Goal: Task Accomplishment & Management: Complete application form

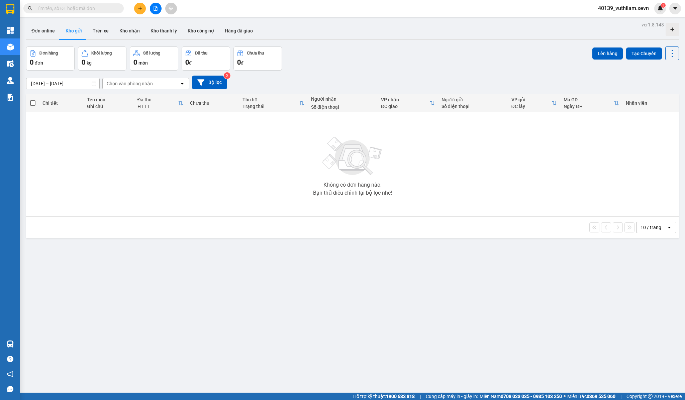
click at [70, 7] on input "text" at bounding box center [76, 8] width 79 height 7
paste input "VPT1109250007"
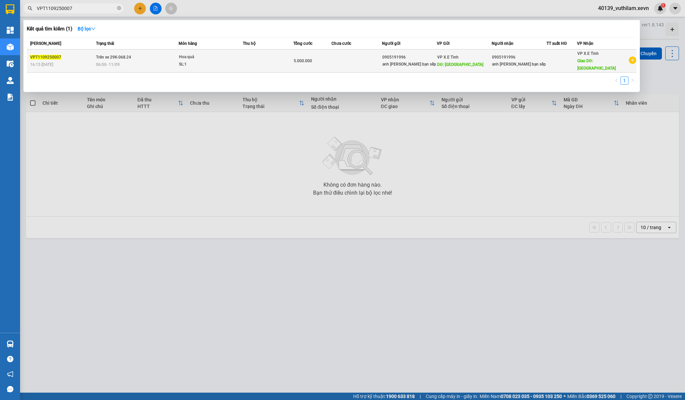
type input "VPT1109250007"
click at [352, 54] on td at bounding box center [357, 61] width 51 height 23
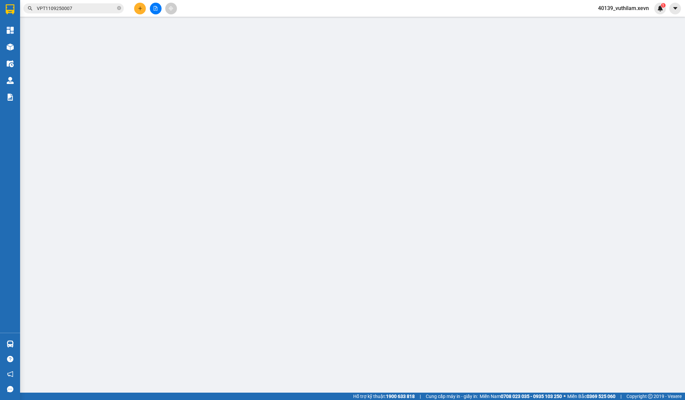
type input "0905191996"
type input "anh [PERSON_NAME] bạn sếp"
type input "[GEOGRAPHIC_DATA]"
type input "0905191996"
type input "anh [PERSON_NAME] bạn sếp"
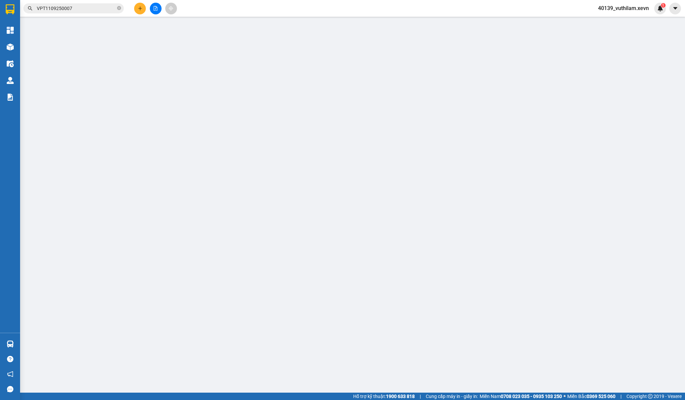
type input "[GEOGRAPHIC_DATA]"
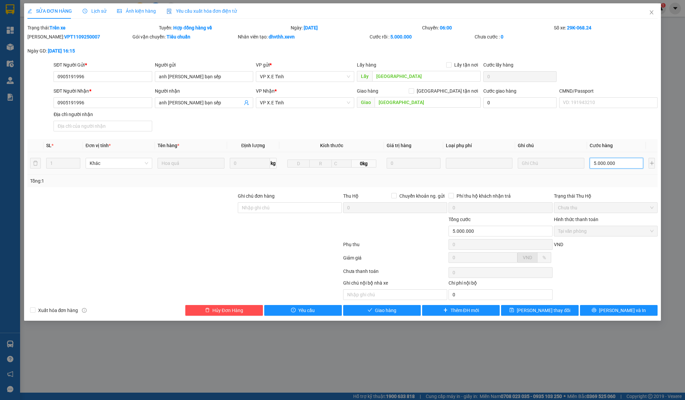
click at [608, 166] on input "5.000.000" at bounding box center [617, 163] width 54 height 11
paste input "9"
type input "9.000.000"
click at [555, 312] on span "[PERSON_NAME] thay đổi" at bounding box center [544, 310] width 54 height 7
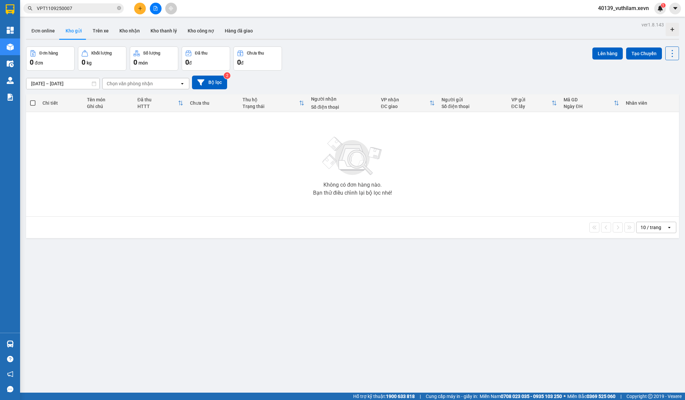
click at [129, 226] on div "10 / trang open" at bounding box center [353, 227] width 648 height 11
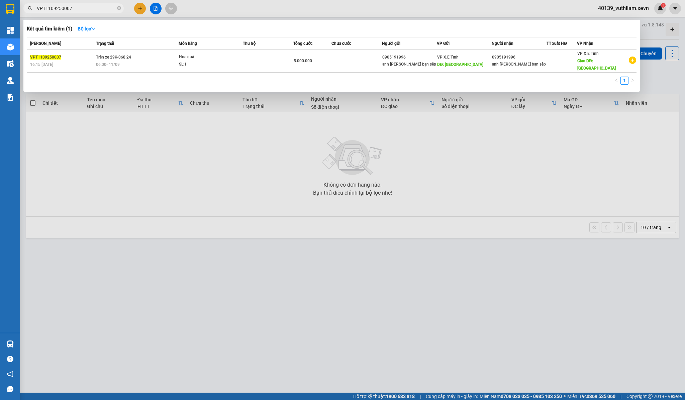
click at [102, 7] on input "VPT1109250007" at bounding box center [76, 8] width 79 height 7
click at [118, 8] on icon "close-circle" at bounding box center [119, 8] width 4 height 4
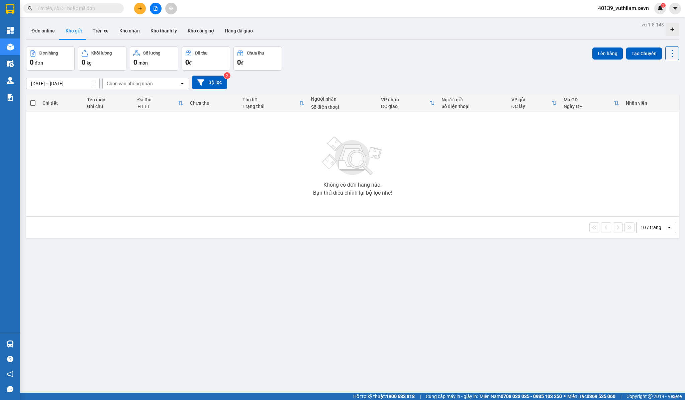
paste input "VPT1109250008"
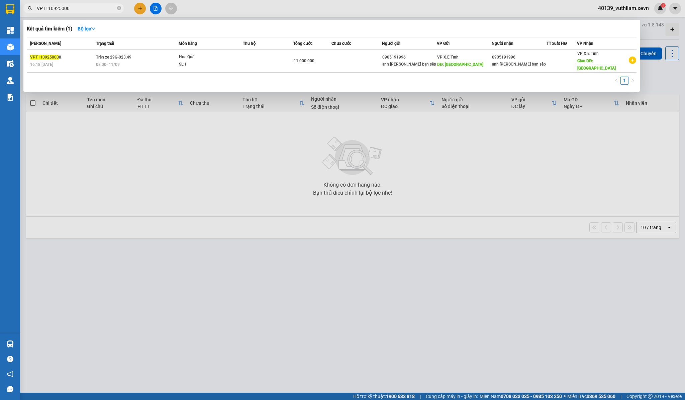
type input "VPT1109250007"
